Goal: Task Accomplishment & Management: Use online tool/utility

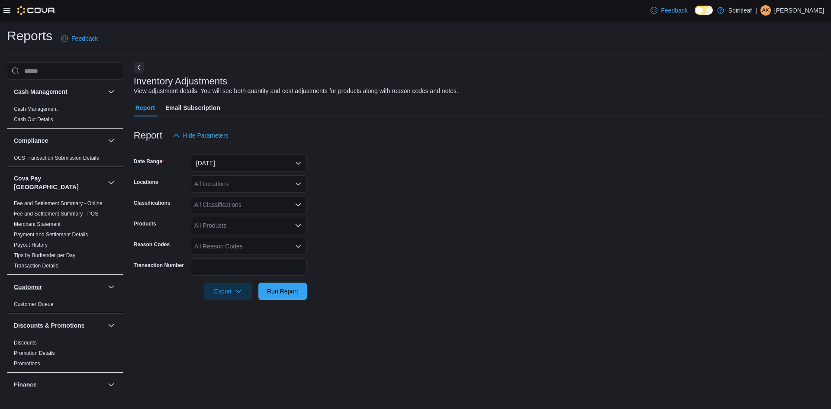
scroll to position [216, 0]
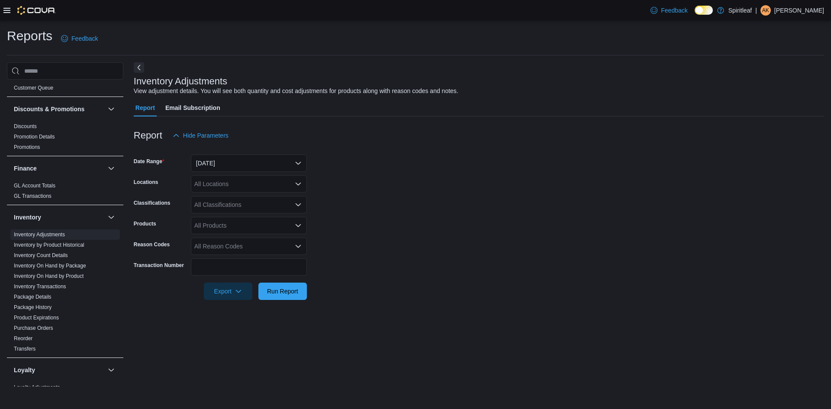
click at [10, 10] on icon at bounding box center [6, 10] width 7 height 5
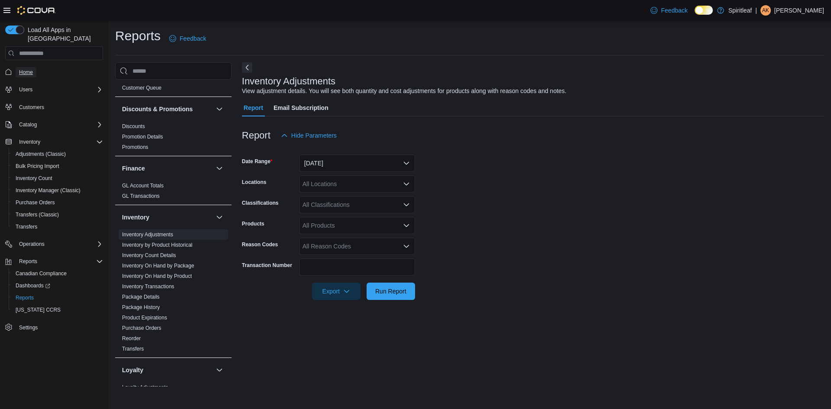
click at [28, 69] on span "Home" at bounding box center [26, 72] width 14 height 7
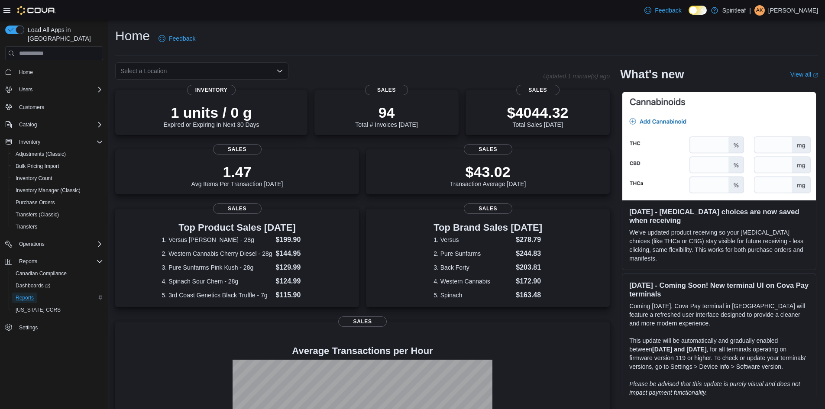
click at [30, 294] on span "Reports" at bounding box center [25, 297] width 18 height 7
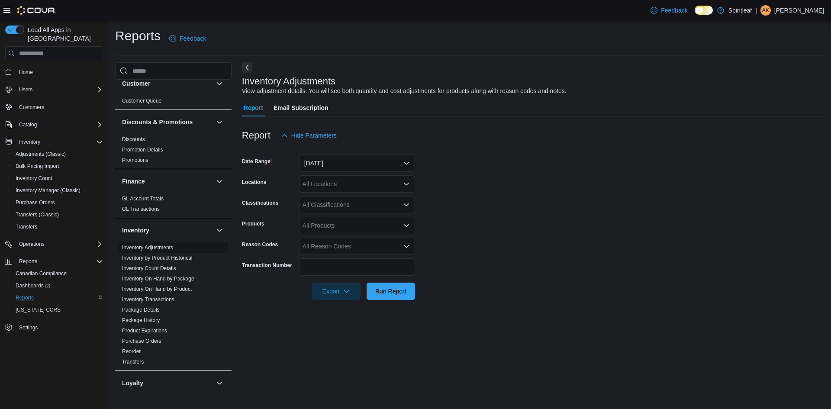
scroll to position [216, 0]
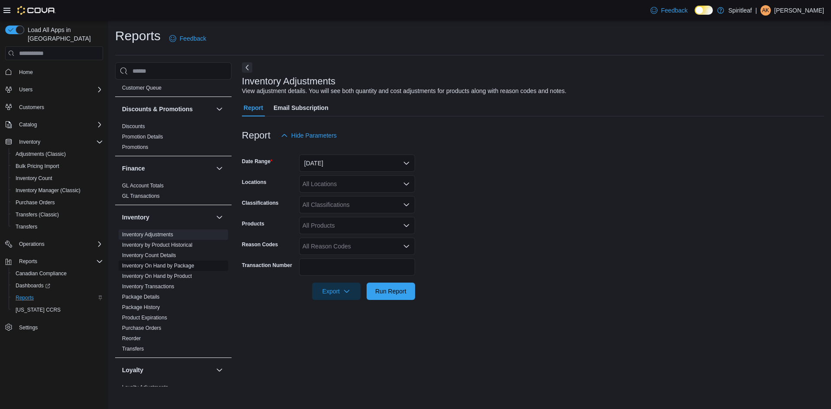
click at [157, 263] on link "Inventory On Hand by Package" at bounding box center [158, 266] width 72 height 6
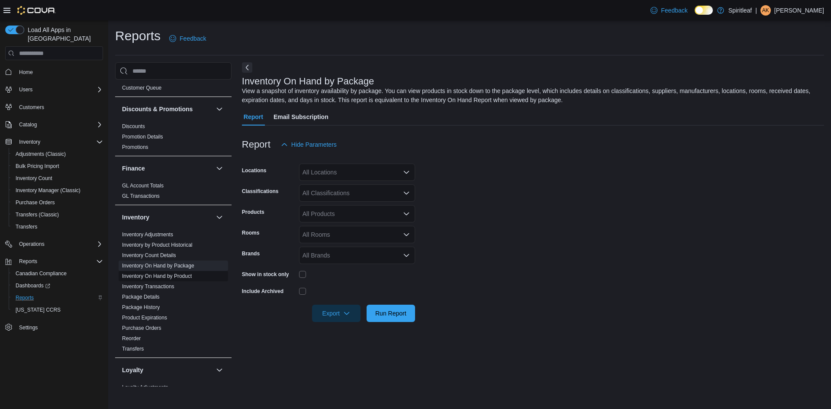
click at [162, 273] on link "Inventory On Hand by Product" at bounding box center [157, 276] width 70 height 6
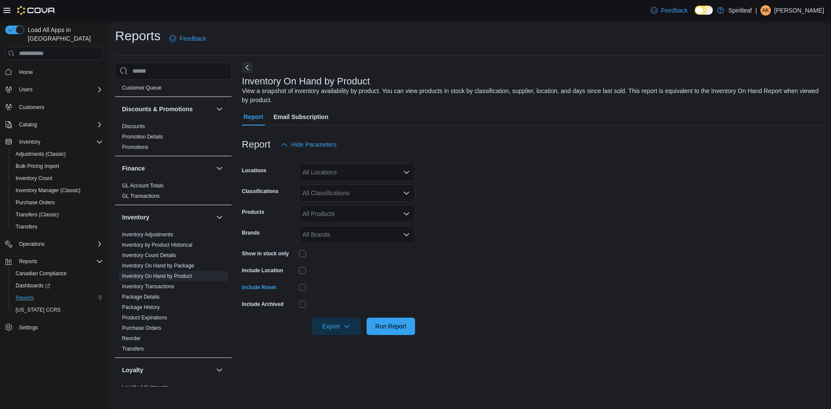
click at [363, 169] on div "All Locations" at bounding box center [357, 172] width 116 height 17
type input "***"
click at [376, 186] on span "402 - [GEOGRAPHIC_DATA] ([GEOGRAPHIC_DATA])" at bounding box center [404, 187] width 147 height 9
drag, startPoint x: 455, startPoint y: 178, endPoint x: 378, endPoint y: 187, distance: 77.2
click at [452, 178] on form "Locations 402 - [GEOGRAPHIC_DATA] ([GEOGRAPHIC_DATA]) Classifications All Class…" at bounding box center [533, 244] width 582 height 182
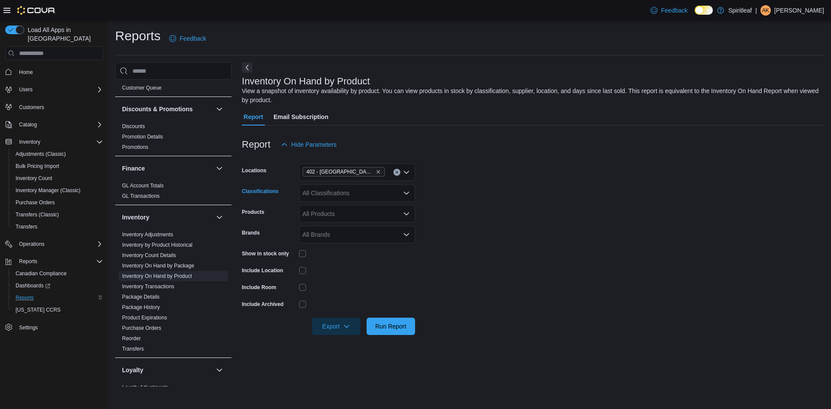
click at [359, 198] on div "All Classifications" at bounding box center [357, 192] width 116 height 17
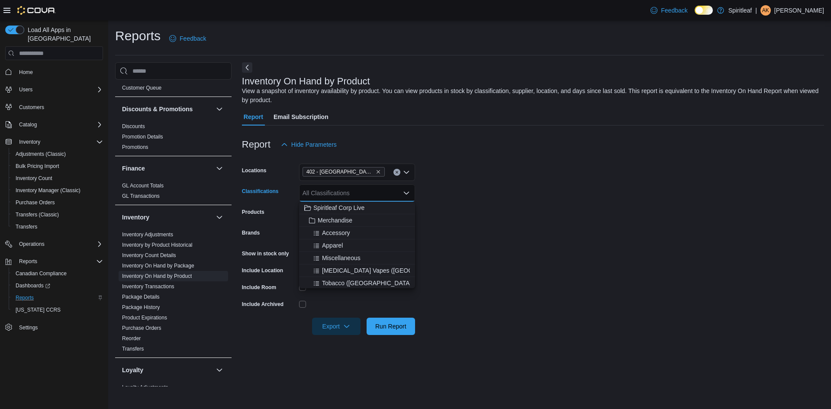
type input "*"
click at [359, 223] on div "Edible" at bounding box center [357, 223] width 106 height 9
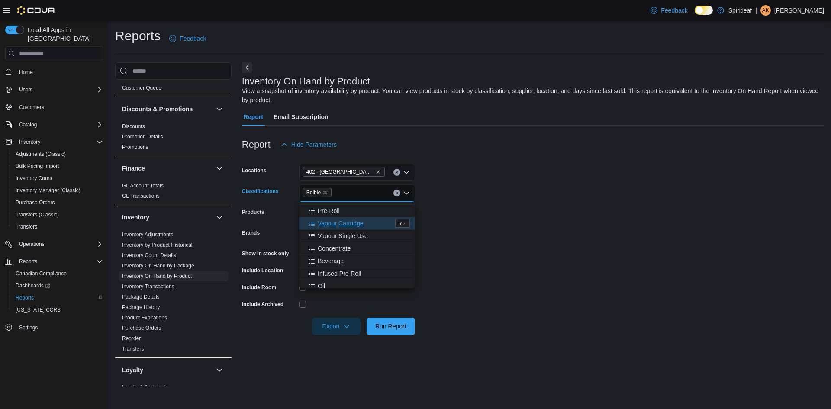
click at [355, 256] on button "Beverage" at bounding box center [357, 261] width 116 height 13
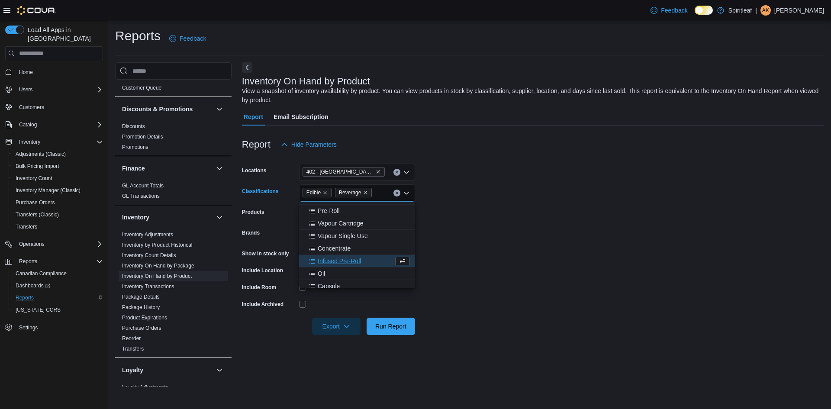
click at [478, 228] on form "Locations 402 - [GEOGRAPHIC_DATA] ([GEOGRAPHIC_DATA]) Classifications Edible Be…" at bounding box center [533, 244] width 582 height 182
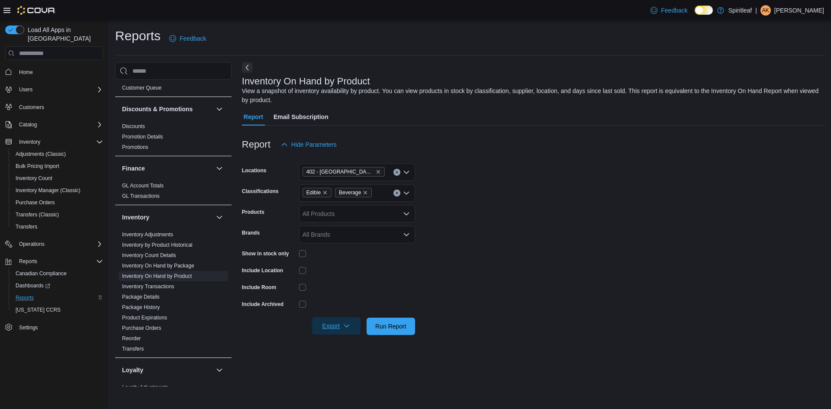
click at [349, 324] on icon "button" at bounding box center [346, 326] width 7 height 7
click at [349, 337] on button "Export to Excel" at bounding box center [337, 343] width 49 height 17
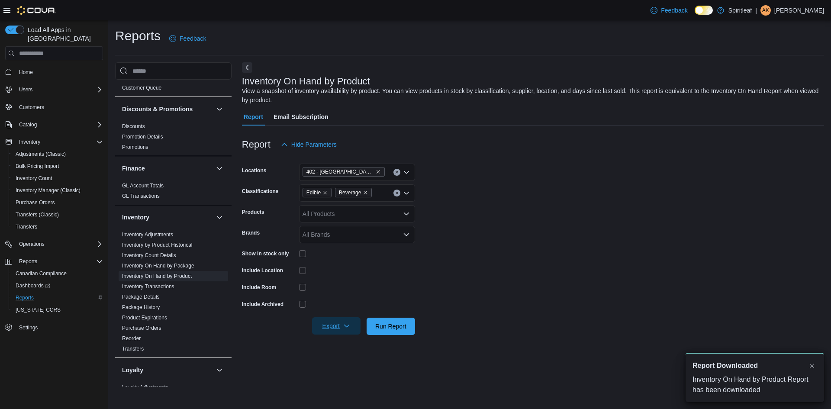
scroll to position [0, 0]
